Goal: Understand process/instructions: Learn how to perform a task or action

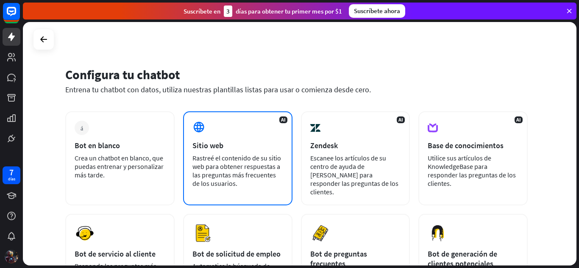
click at [265, 159] on font "Rastreé el contenido de su sitio web para obtener respuestas a las preguntas má…" at bounding box center [236, 171] width 89 height 34
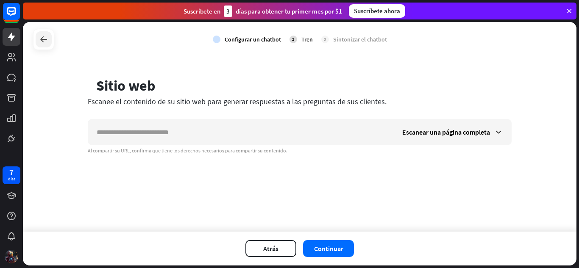
click at [45, 36] on icon at bounding box center [44, 39] width 10 height 10
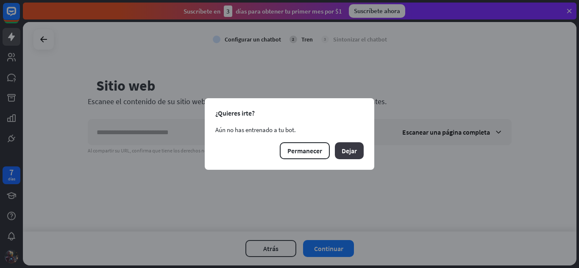
click at [351, 157] on button "Dejar" at bounding box center [349, 150] width 29 height 17
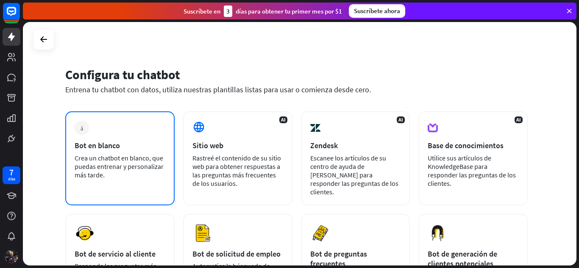
scroll to position [42, 0]
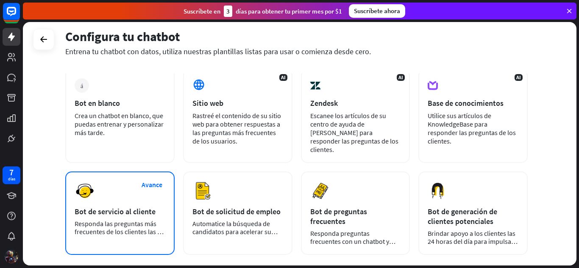
click at [141, 193] on div "Avance Bot de servicio al cliente Responda las preguntas más frecuentes de los …" at bounding box center [119, 214] width 109 height 84
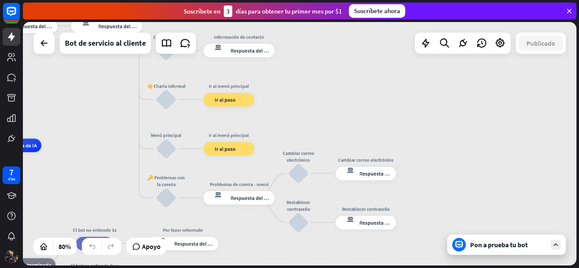
drag, startPoint x: 302, startPoint y: 109, endPoint x: 33, endPoint y: 105, distance: 268.3
click at [33, 105] on div "inicio_2 Punto de inicio Mensaje de bienvenida respuesta del bot de bloqueo Res…" at bounding box center [300, 144] width 554 height 244
click at [40, 40] on icon at bounding box center [44, 43] width 10 height 10
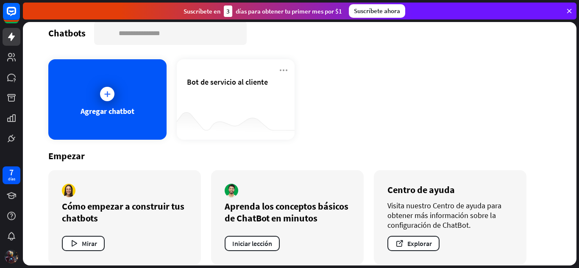
scroll to position [20, 0]
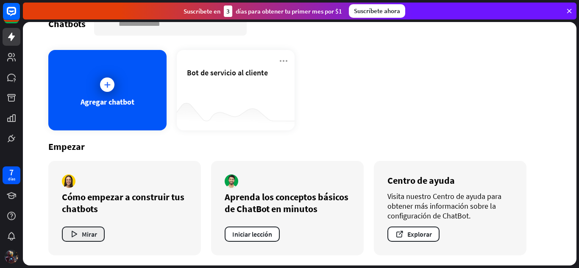
click at [90, 230] on button "Mirar" at bounding box center [83, 234] width 43 height 15
